Goal: Transaction & Acquisition: Book appointment/travel/reservation

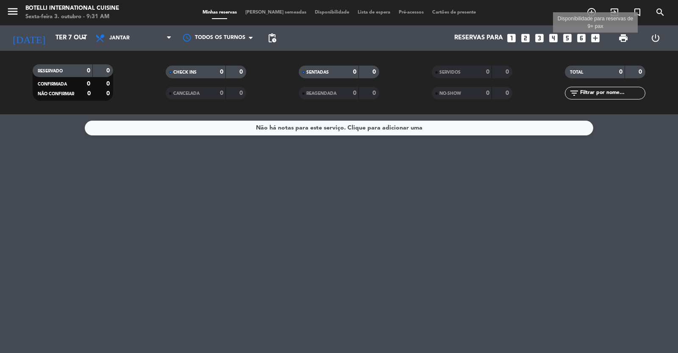
click at [595, 38] on icon "add_box" at bounding box center [595, 38] width 11 height 11
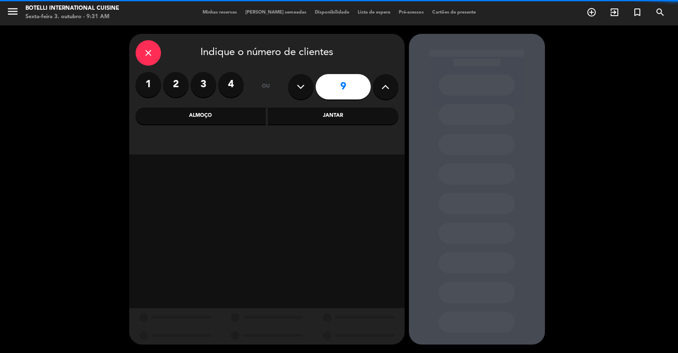
click at [386, 91] on icon at bounding box center [385, 86] width 8 height 13
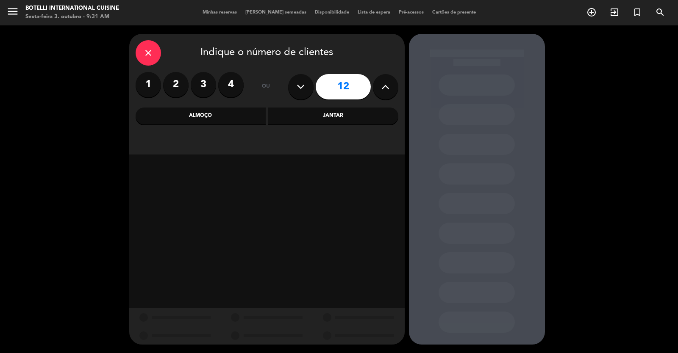
click at [386, 91] on icon at bounding box center [385, 86] width 8 height 13
click at [386, 93] on button at bounding box center [385, 86] width 25 height 25
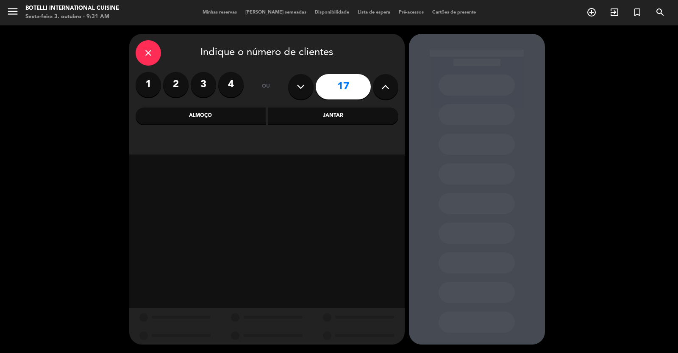
click at [386, 93] on button at bounding box center [385, 86] width 25 height 25
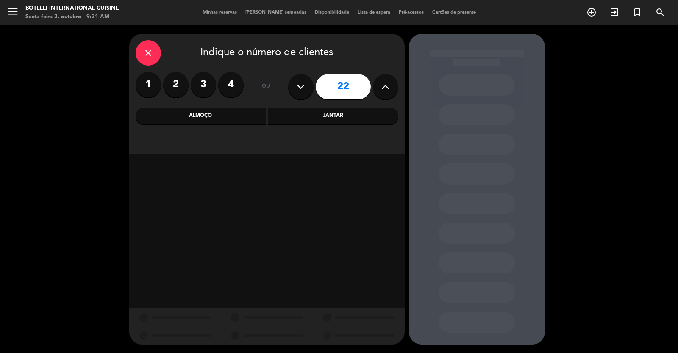
click at [386, 93] on button at bounding box center [385, 86] width 25 height 25
type input "23"
click at [386, 93] on button at bounding box center [385, 86] width 25 height 25
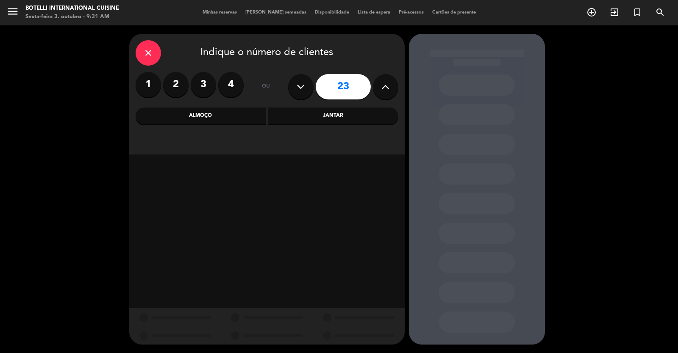
click at [386, 93] on button at bounding box center [385, 86] width 25 height 25
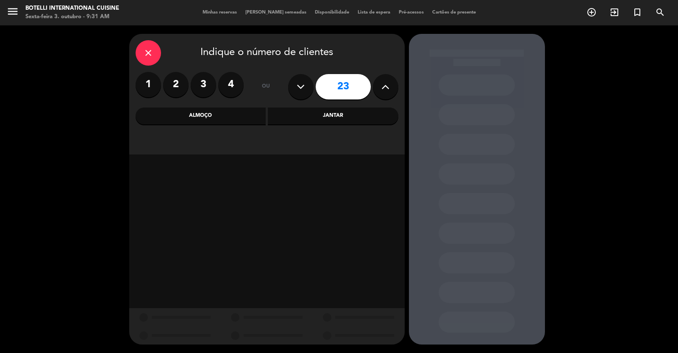
click at [386, 93] on icon at bounding box center [385, 86] width 8 height 13
click at [340, 115] on div "Jantar" at bounding box center [333, 116] width 130 height 17
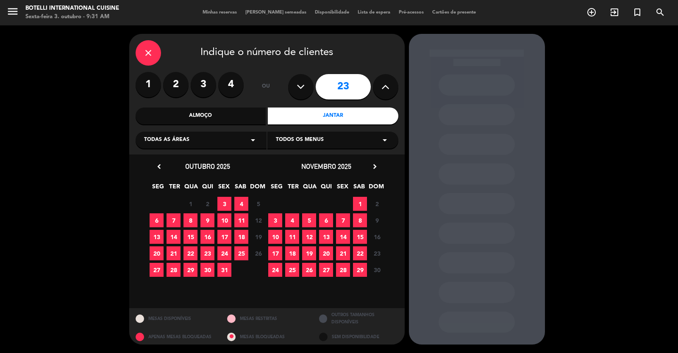
click at [174, 217] on span "7" at bounding box center [173, 220] width 14 height 14
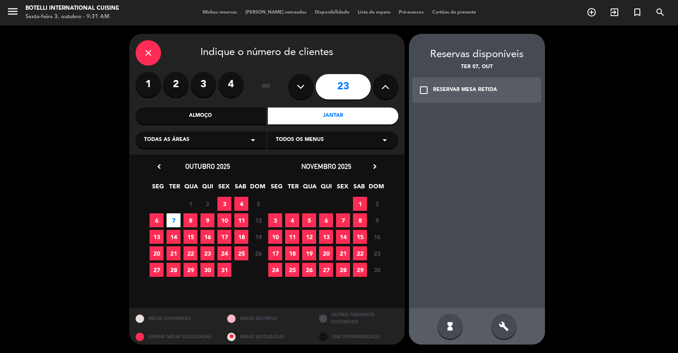
click at [429, 94] on div "check_box_outline_blank RESERVAR MESA RETIDA" at bounding box center [476, 90] width 129 height 25
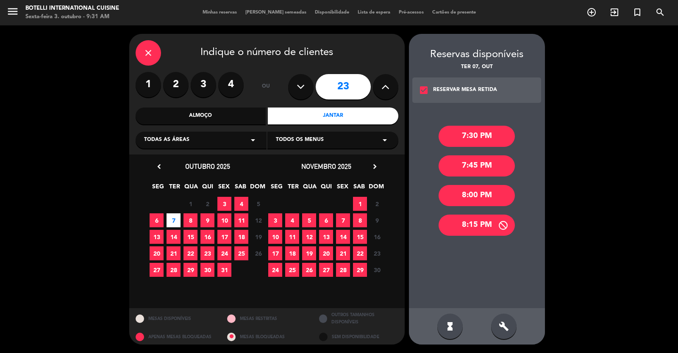
click at [469, 230] on div "8:15 PM" at bounding box center [476, 225] width 76 height 21
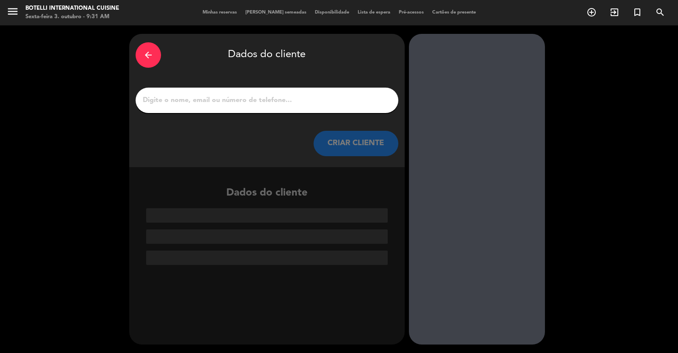
click at [228, 98] on input "1" at bounding box center [267, 100] width 250 height 12
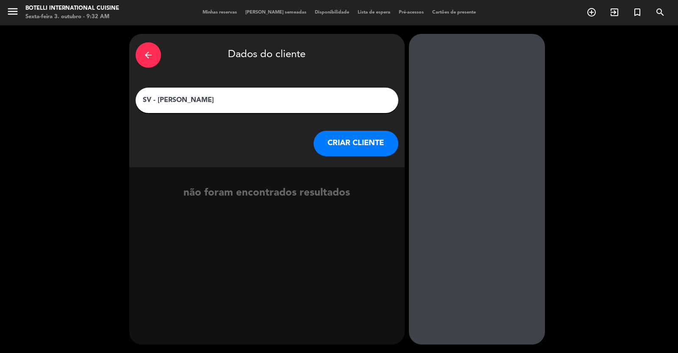
type input "SV - [PERSON_NAME]"
click at [352, 141] on button "CRIAR CLIENTE" at bounding box center [355, 143] width 85 height 25
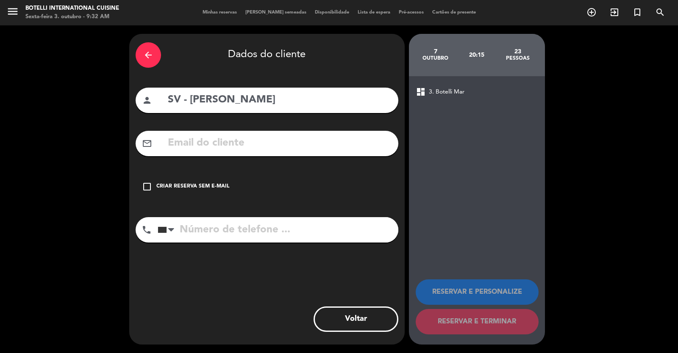
click at [144, 186] on icon "check_box_outline_blank" at bounding box center [147, 187] width 10 height 10
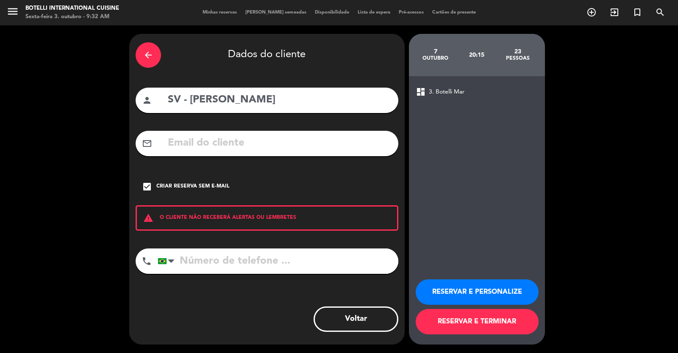
click at [213, 264] on input "tel" at bounding box center [278, 261] width 241 height 25
type input "62981407567"
click at [482, 323] on button "RESERVAR E TERMINAR" at bounding box center [476, 321] width 123 height 25
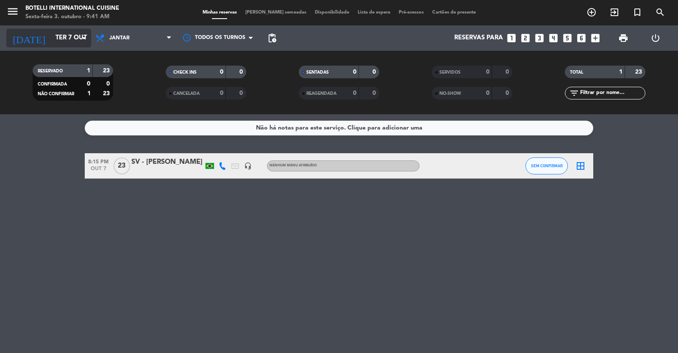
click at [51, 36] on input "Ter 7 out" at bounding box center [92, 38] width 82 height 16
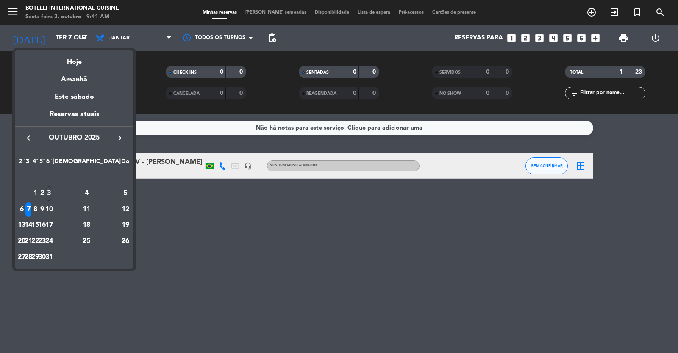
click at [25, 136] on icon "keyboard_arrow_left" at bounding box center [28, 138] width 10 height 10
click at [124, 136] on icon "keyboard_arrow_right" at bounding box center [120, 138] width 10 height 10
click at [108, 192] on div "4" at bounding box center [86, 193] width 61 height 14
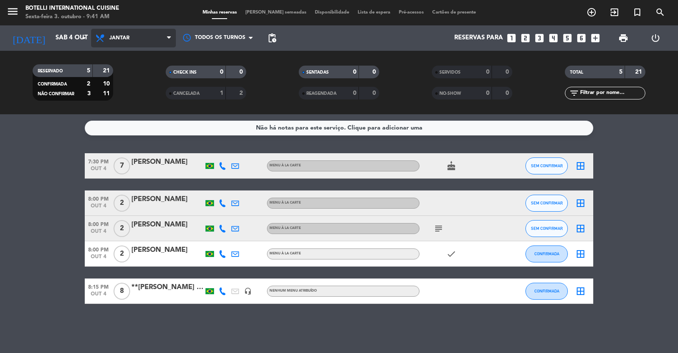
click at [133, 41] on span "Jantar" at bounding box center [133, 38] width 85 height 19
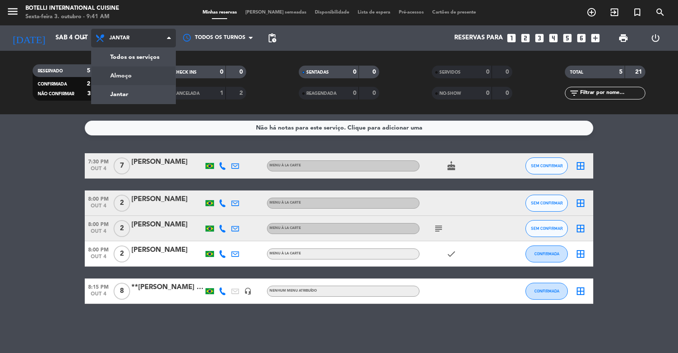
click at [134, 80] on div "menu Botelli International Cuisine Sexta-feira 3. outubro - 9:41 AM Minhas rese…" at bounding box center [339, 57] width 678 height 114
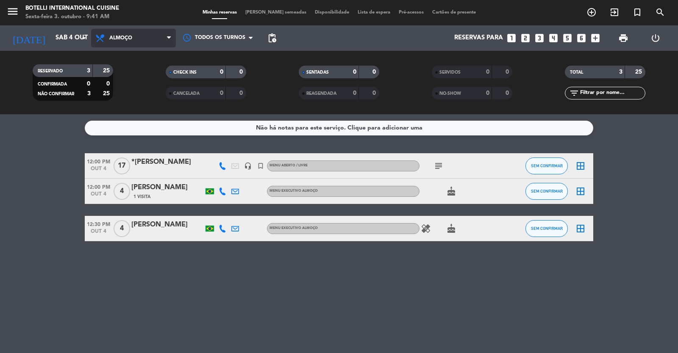
drag, startPoint x: 124, startPoint y: 37, endPoint x: 132, endPoint y: 38, distance: 8.1
click at [125, 37] on span "Almoço" at bounding box center [120, 38] width 23 height 6
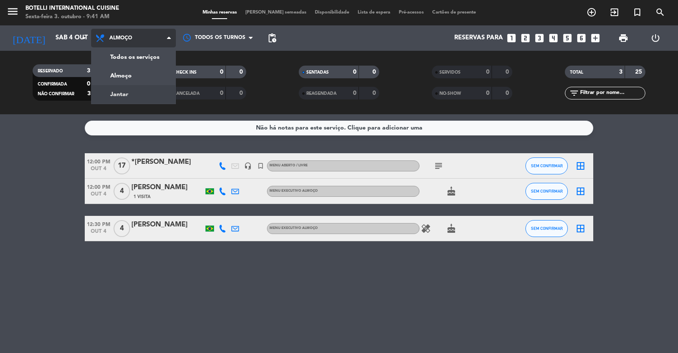
click at [139, 92] on div "menu Botelli International Cuisine Sexta-feira 3. outubro - 9:41 AM Minhas rese…" at bounding box center [339, 57] width 678 height 114
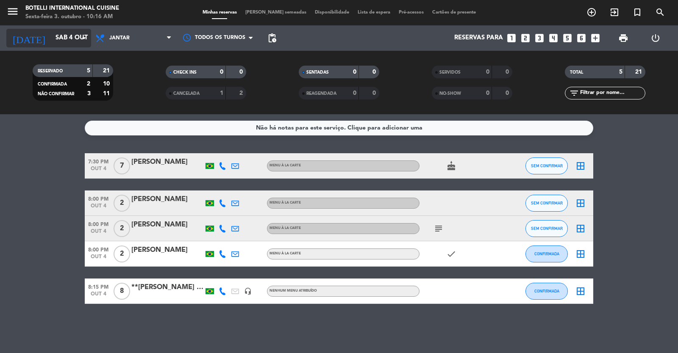
click at [61, 40] on input "Sáb 4 out" at bounding box center [92, 38] width 82 height 16
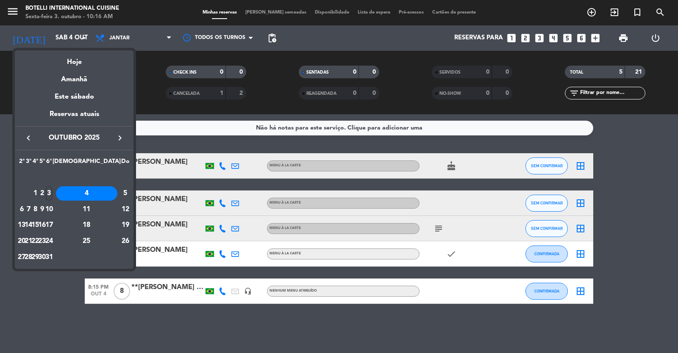
click at [122, 140] on icon "keyboard_arrow_right" at bounding box center [120, 138] width 10 height 10
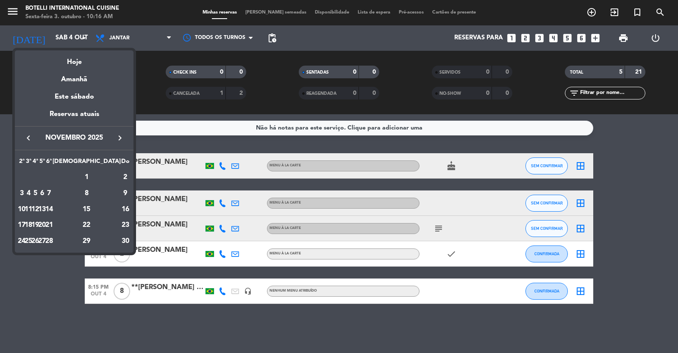
click at [121, 140] on icon "keyboard_arrow_right" at bounding box center [120, 138] width 10 height 10
click at [31, 137] on icon "keyboard_arrow_left" at bounding box center [28, 138] width 10 height 10
click at [110, 240] on div "29" at bounding box center [86, 241] width 61 height 14
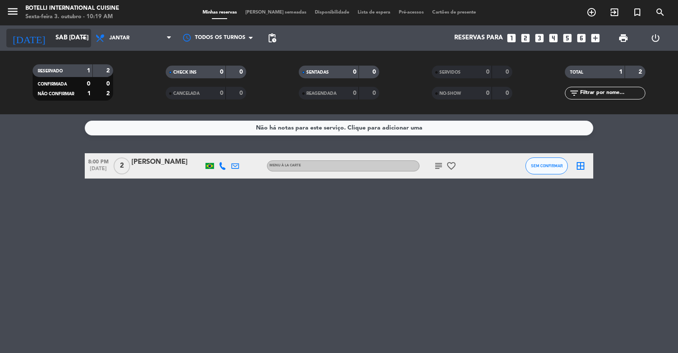
click at [67, 41] on input "Sáb [DATE]" at bounding box center [92, 38] width 82 height 16
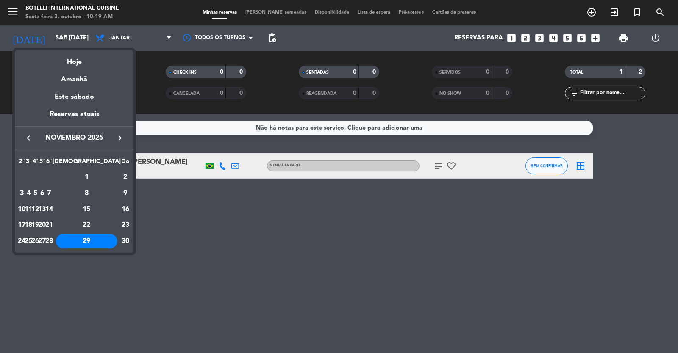
click at [22, 135] on button "keyboard_arrow_left" at bounding box center [28, 138] width 15 height 11
click at [32, 208] on div "7" at bounding box center [28, 209] width 6 height 14
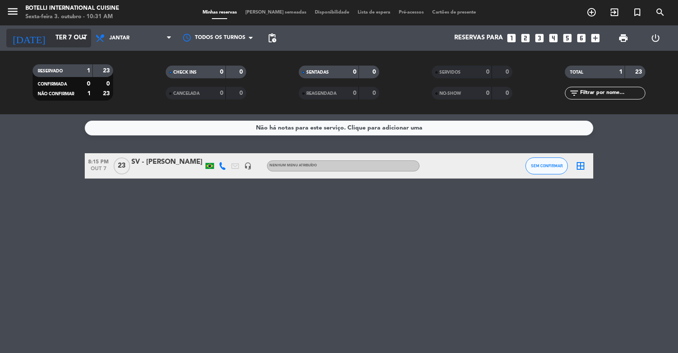
click at [69, 35] on input "Ter 7 out" at bounding box center [92, 38] width 82 height 16
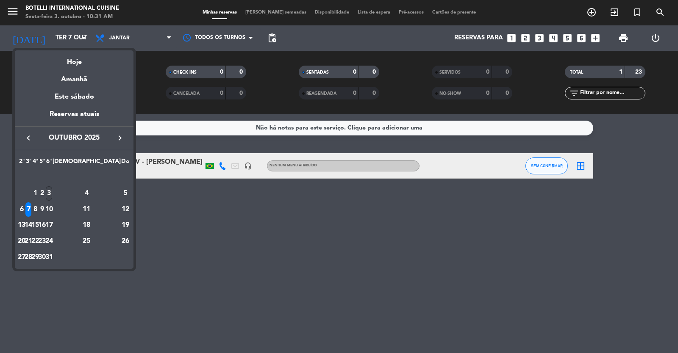
click at [52, 195] on div "3" at bounding box center [49, 193] width 6 height 14
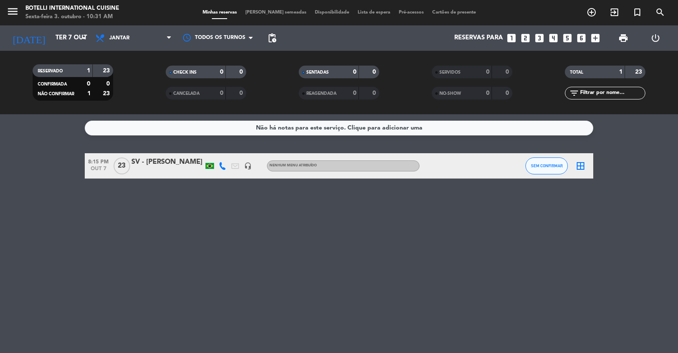
type input "Sex 3 out"
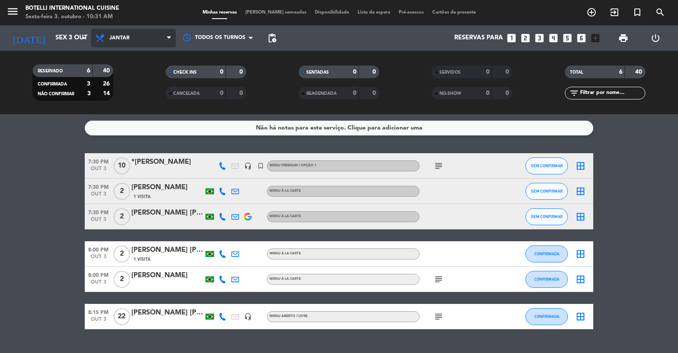
click at [126, 38] on span "Jantar" at bounding box center [119, 38] width 20 height 6
click at [130, 94] on div "menu Botelli International Cuisine Sexta-feira 3. outubro - 10:31 AM Minhas res…" at bounding box center [339, 57] width 678 height 114
click at [178, 163] on div "*[PERSON_NAME]" at bounding box center [167, 162] width 72 height 11
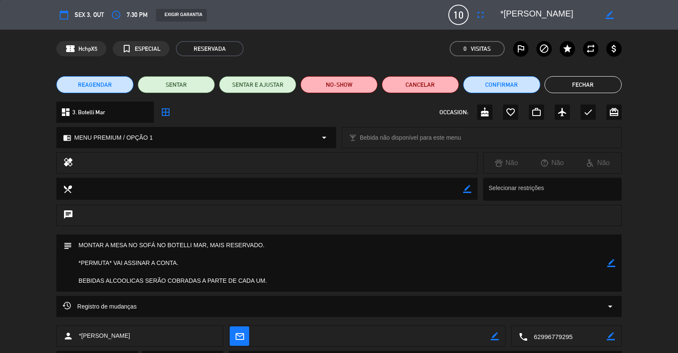
click at [590, 90] on button "Fechar" at bounding box center [582, 84] width 77 height 17
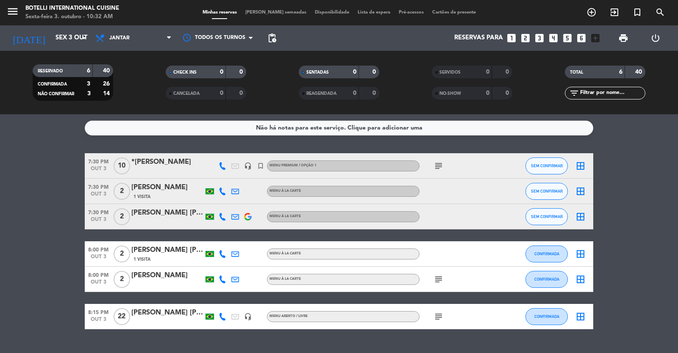
click at [184, 163] on div "*[PERSON_NAME]" at bounding box center [167, 162] width 72 height 11
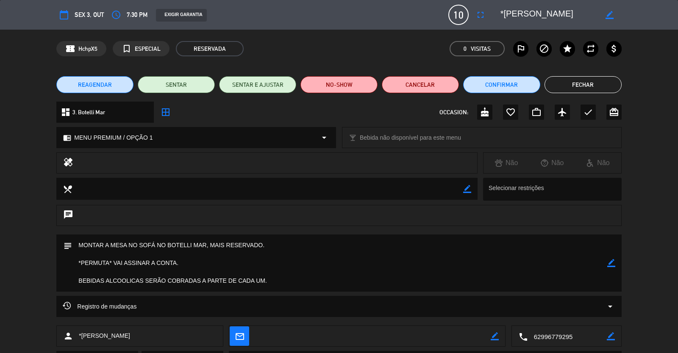
click at [595, 85] on button "Fechar" at bounding box center [582, 84] width 77 height 17
